Goal: Check status: Check status

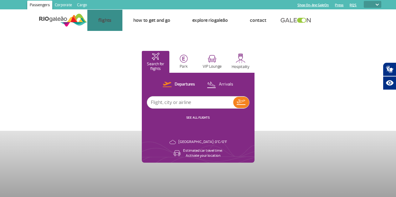
select select
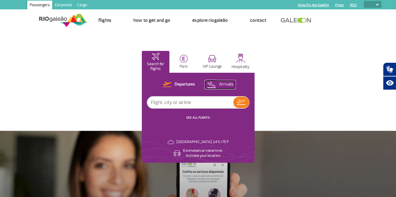
click at [233, 86] on p "Arrivals" at bounding box center [226, 85] width 14 height 6
click at [233, 103] on input "text" at bounding box center [190, 103] width 86 height 12
type input "905"
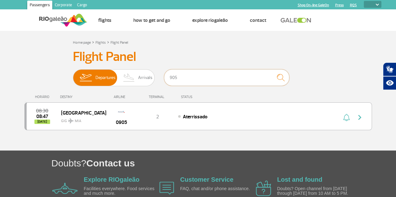
click at [179, 78] on input "905" at bounding box center [226, 77] width 125 height 17
type input "9"
type input "1260"
